Goal: Book appointment/travel/reservation

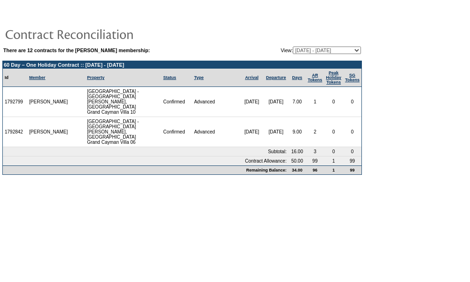
click at [309, 50] on select "[DATE] - [DATE] [DATE] - [DATE] [DATE] - [DATE] [DATE] - [DATE] [DATE] - [DATE]…" at bounding box center [327, 51] width 68 height 8
select select "136320"
click at [293, 47] on select "[DATE] - [DATE] [DATE] - [DATE] [DATE] - [DATE] [DATE] - [DATE] [DATE] - [DATE]…" at bounding box center [327, 51] width 68 height 8
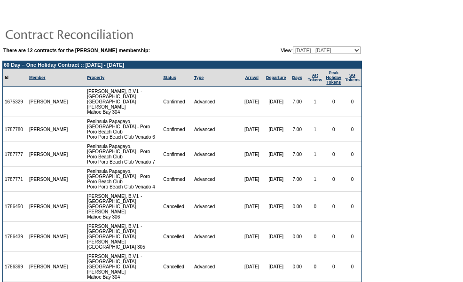
scroll to position [33, 0]
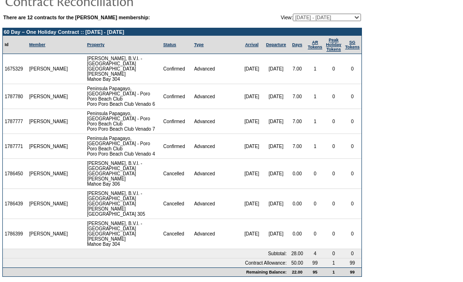
click at [305, 18] on select "[DATE] - [DATE] [DATE] - [DATE] [DATE] - [DATE] [DATE] - [DATE] [DATE] - [DATE]…" at bounding box center [327, 18] width 68 height 8
select select "125884"
click at [293, 14] on select "[DATE] - [DATE] [DATE] - [DATE] [DATE] - [DATE] [DATE] - [DATE] [DATE] - [DATE]…" at bounding box center [327, 18] width 68 height 8
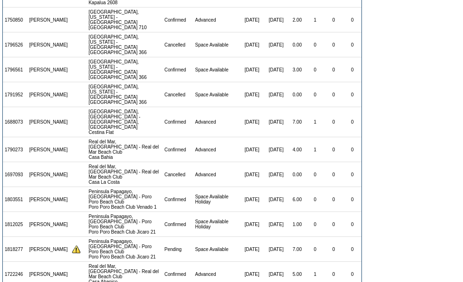
scroll to position [418, 0]
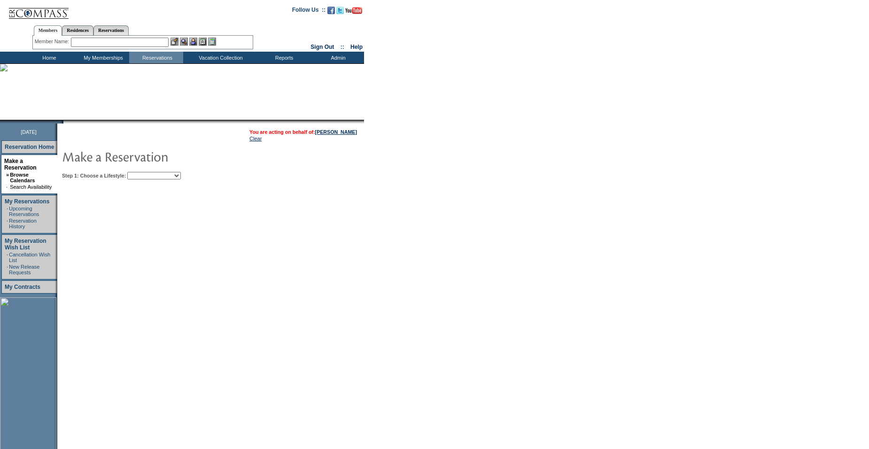
click at [181, 175] on select "Beach Leisure Metropolitan Mountain OIAL for Adventure OIAL for Couples OIAL fo…" at bounding box center [154, 176] width 54 height 8
select select "Beach"
click at [143, 173] on select "Beach Leisure Metropolitan Mountain OIAL for Adventure OIAL for Couples OIAL fo…" at bounding box center [154, 176] width 54 height 8
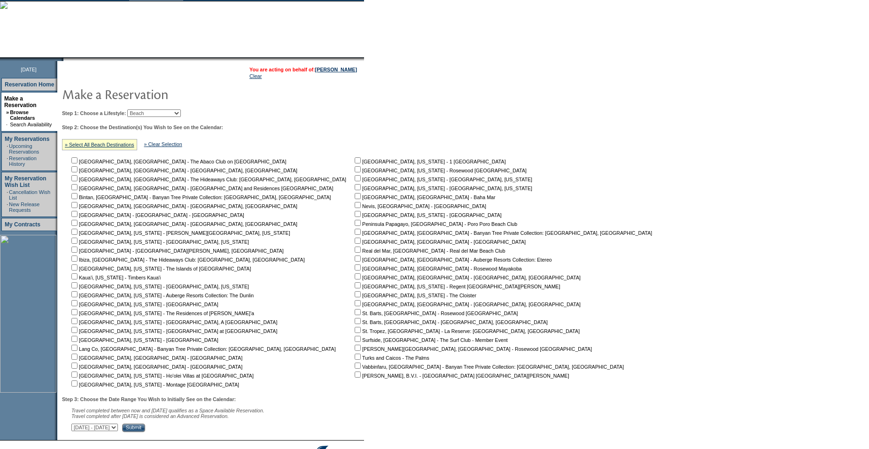
scroll to position [82, 0]
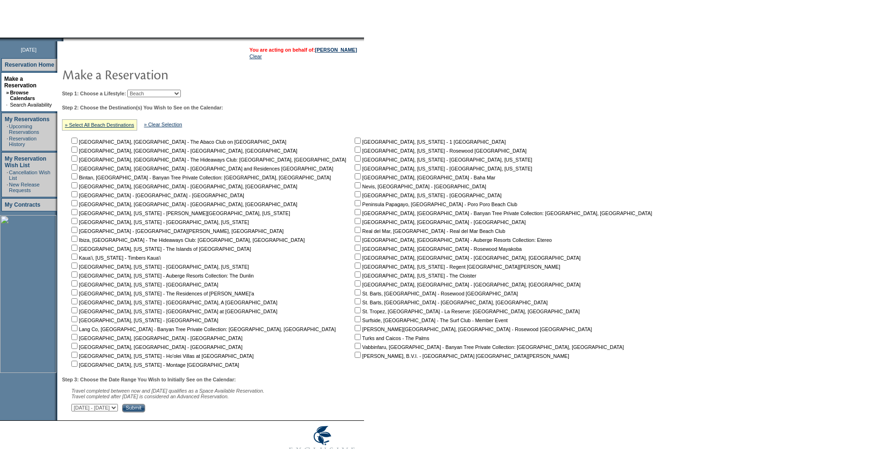
click at [355, 206] on input "checkbox" at bounding box center [358, 203] width 6 height 6
checkbox input "true"
click at [145, 411] on input "Submit" at bounding box center [133, 408] width 23 height 8
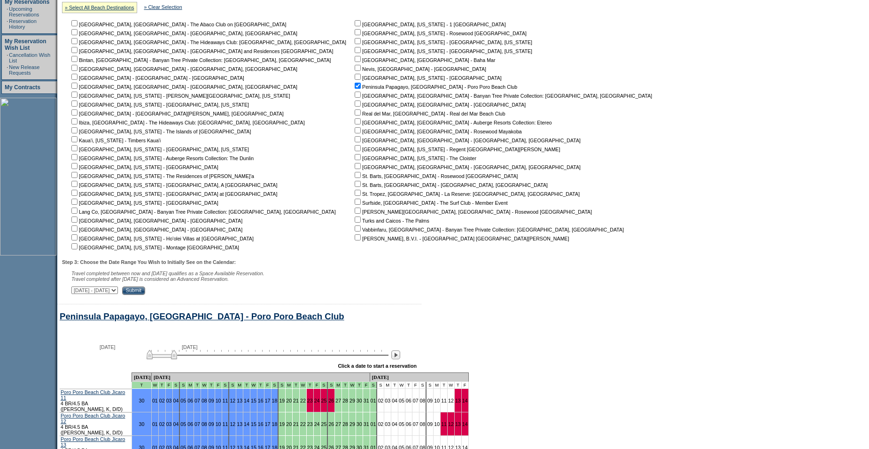
scroll to position [213, 0]
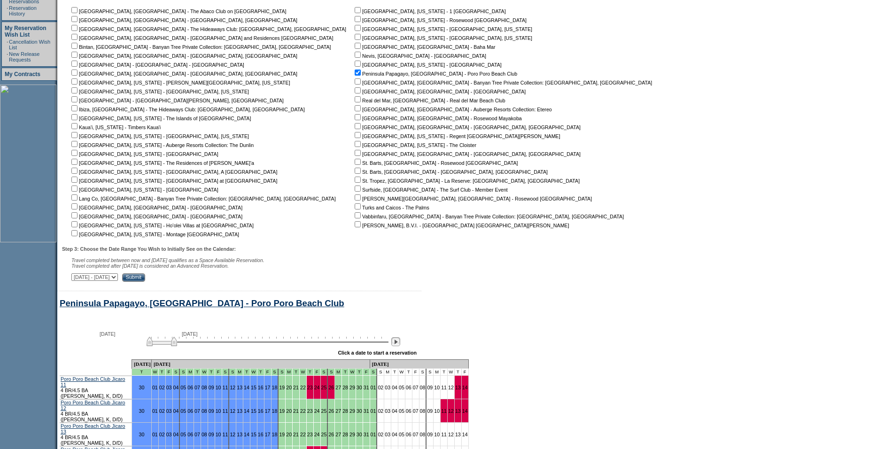
click at [400, 346] on img at bounding box center [395, 341] width 9 height 9
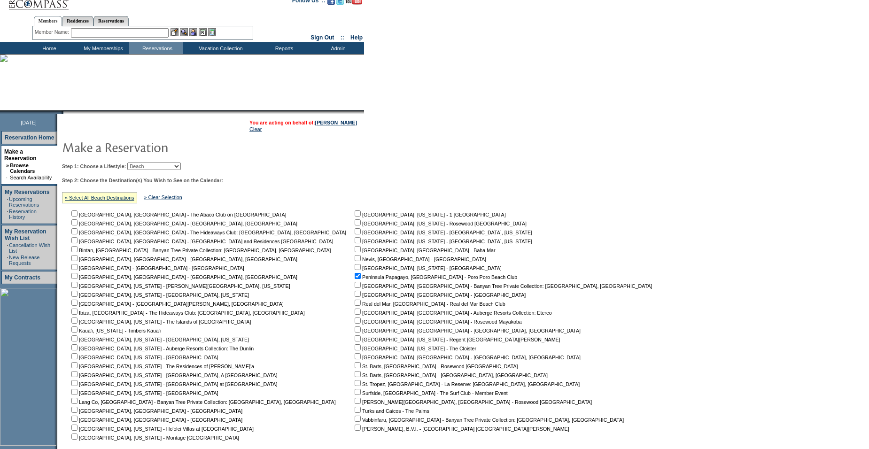
scroll to position [0, 0]
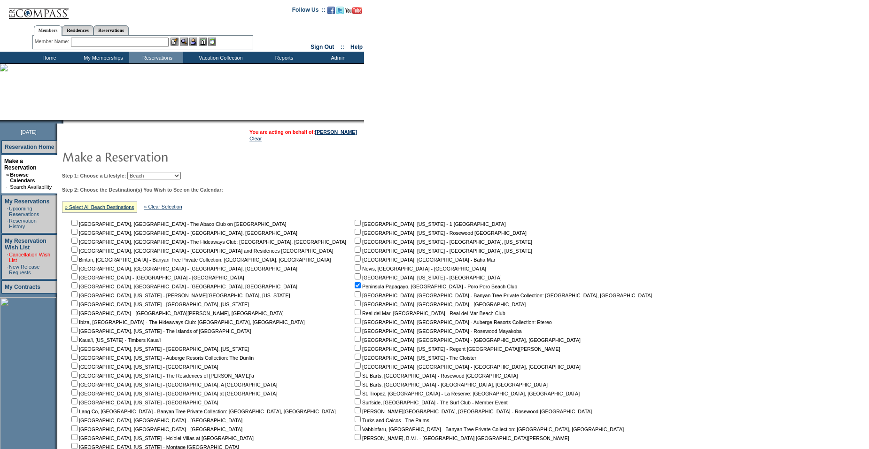
click at [16, 252] on link "Cancellation Wish List" at bounding box center [29, 257] width 41 height 11
